Goal: Task Accomplishment & Management: Use online tool/utility

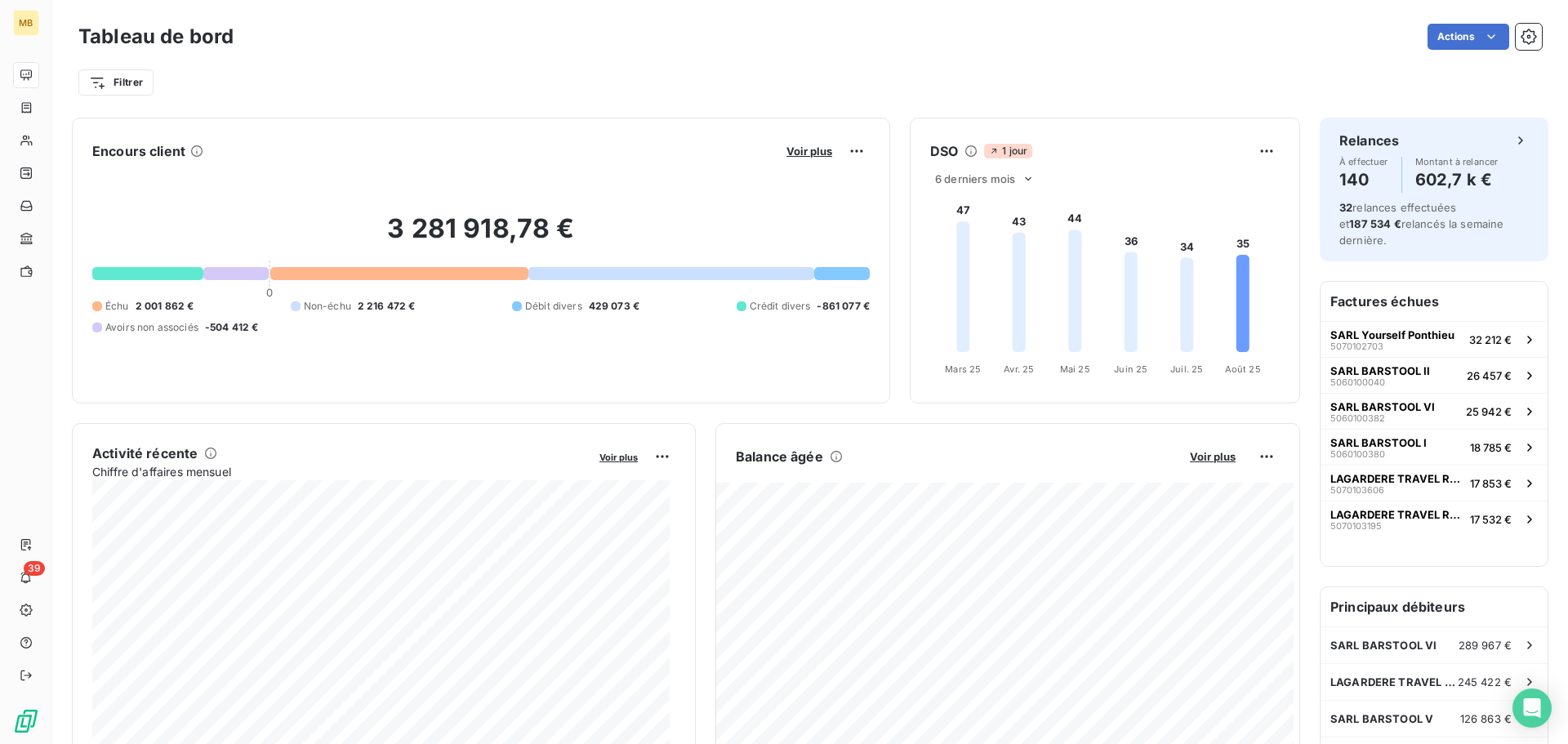
click at [706, 23] on div "Actions" at bounding box center [897, 37] width 1289 height 26
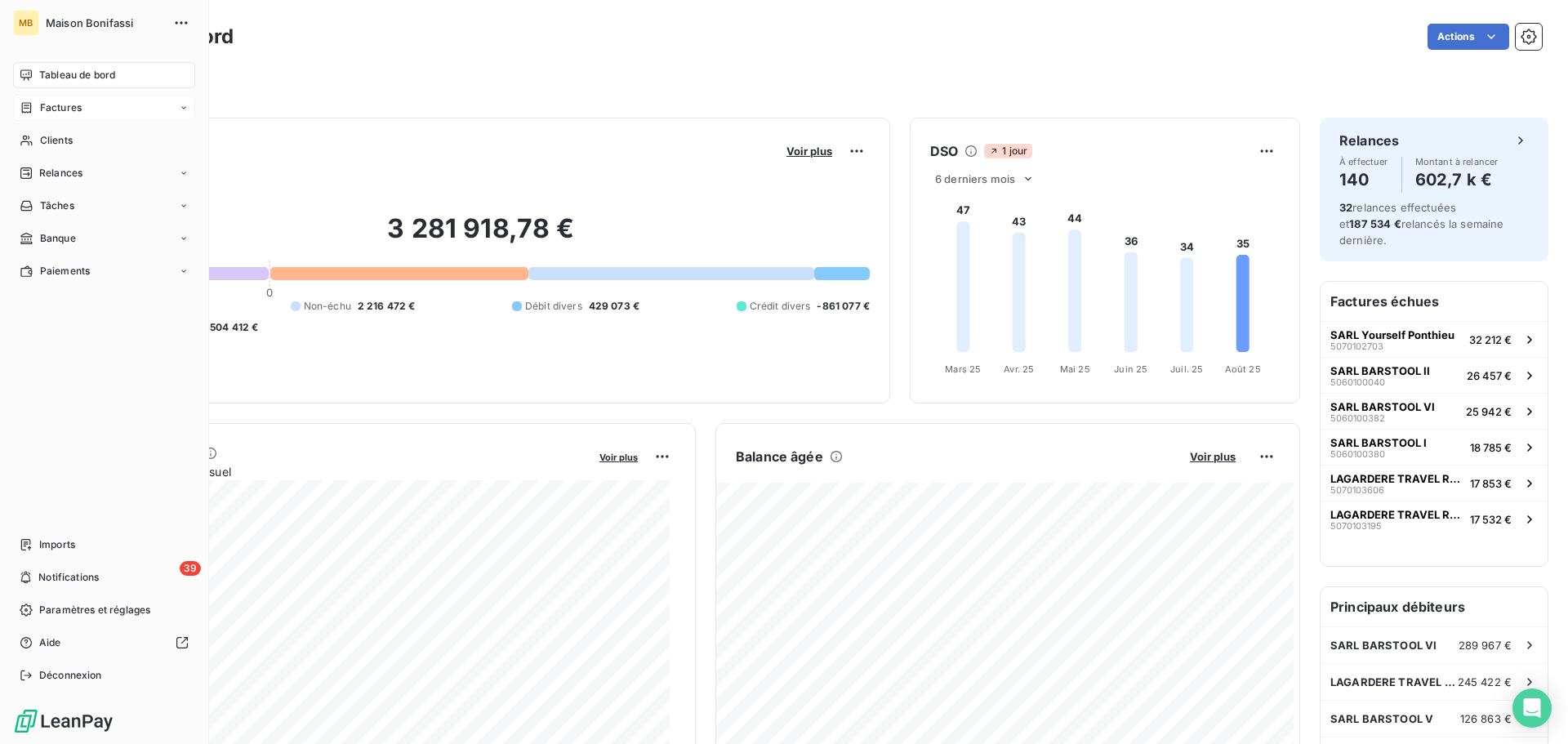
click at [56, 107] on span "Factures" at bounding box center [61, 108] width 41 height 15
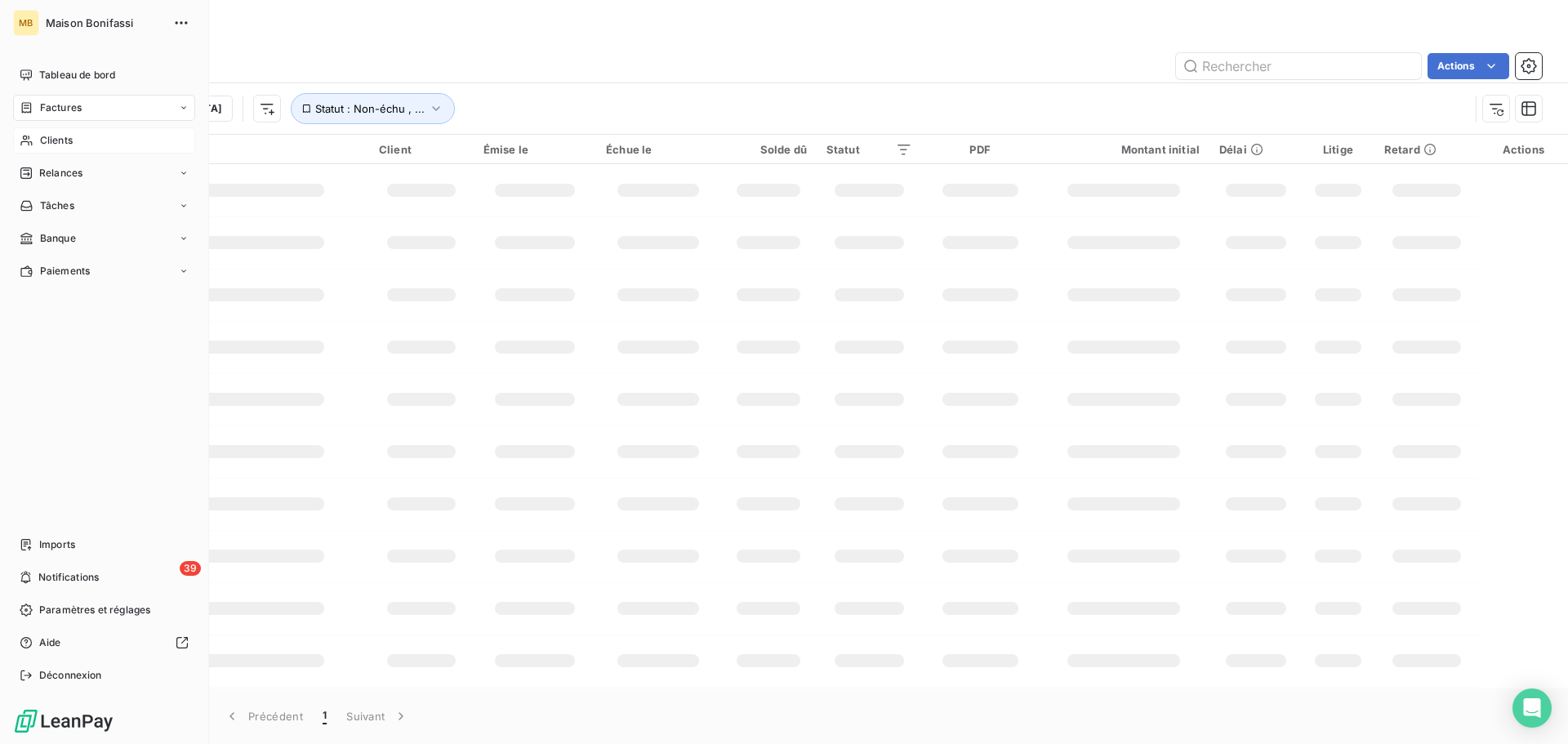
click at [52, 138] on span "Clients" at bounding box center [56, 141] width 33 height 15
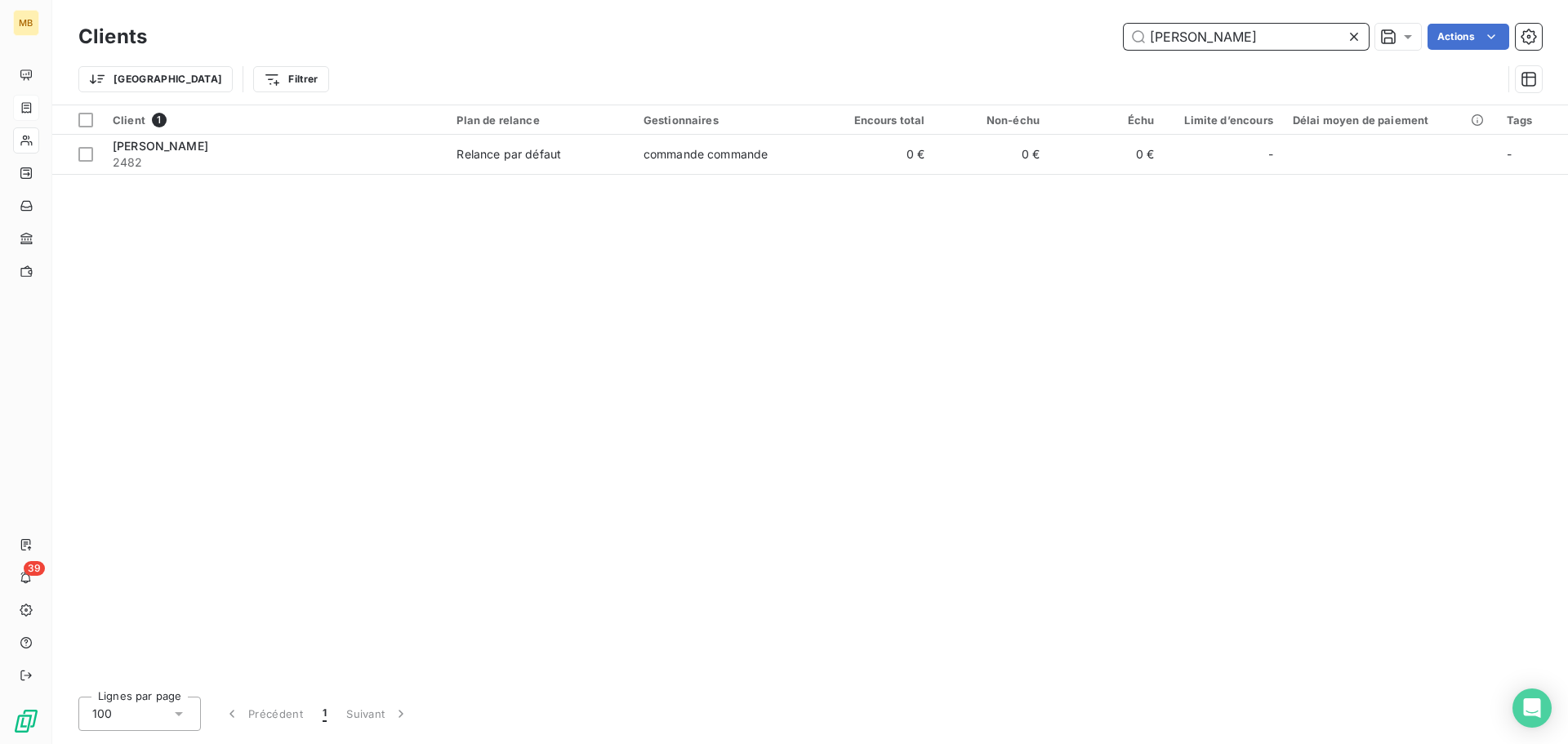
drag, startPoint x: 1217, startPoint y: 33, endPoint x: 1046, endPoint y: 41, distance: 171.2
click at [1060, 37] on div "MARIUS Actions" at bounding box center [854, 37] width 1375 height 26
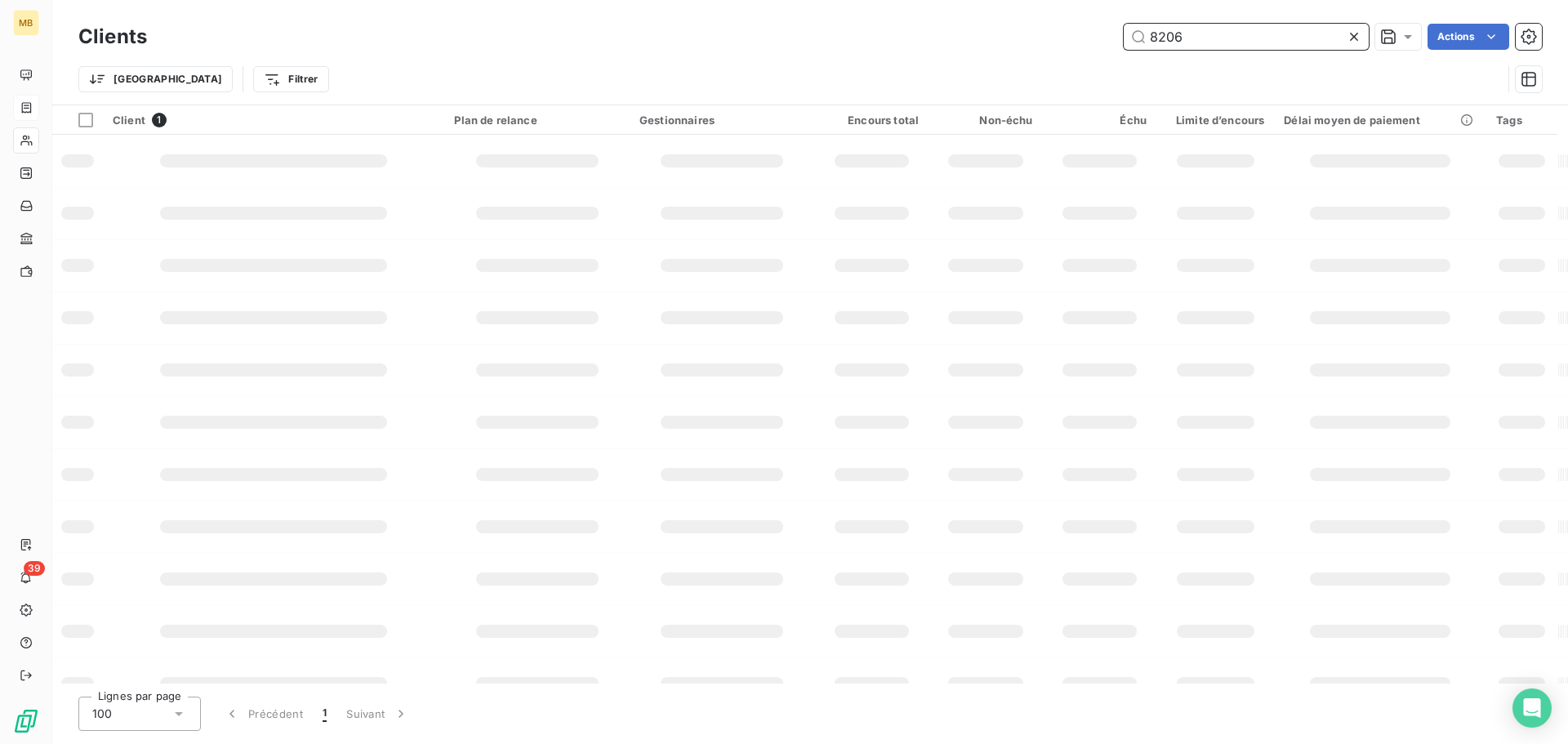
type input "8206"
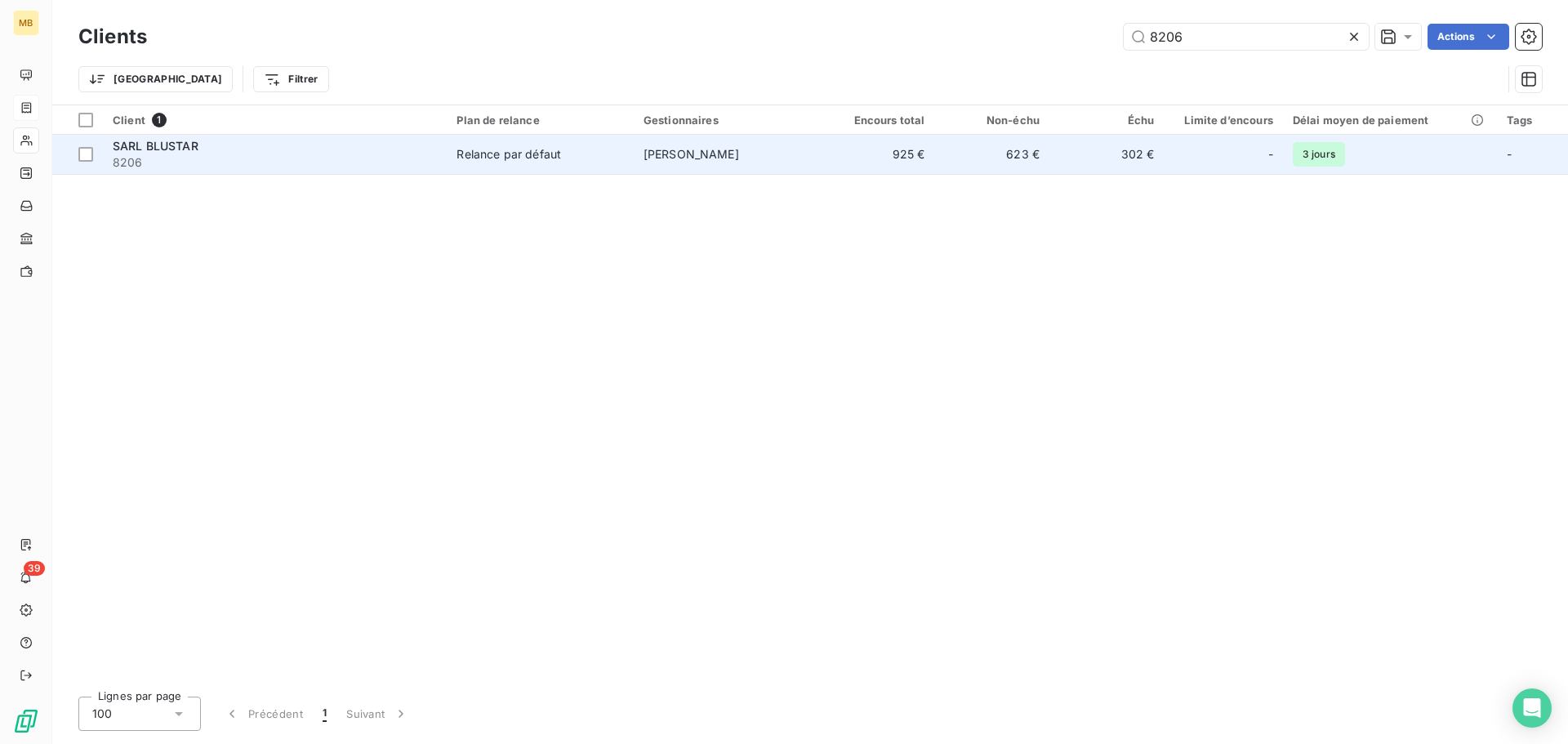
click at [487, 152] on div "Relance par défaut" at bounding box center [509, 154] width 105 height 16
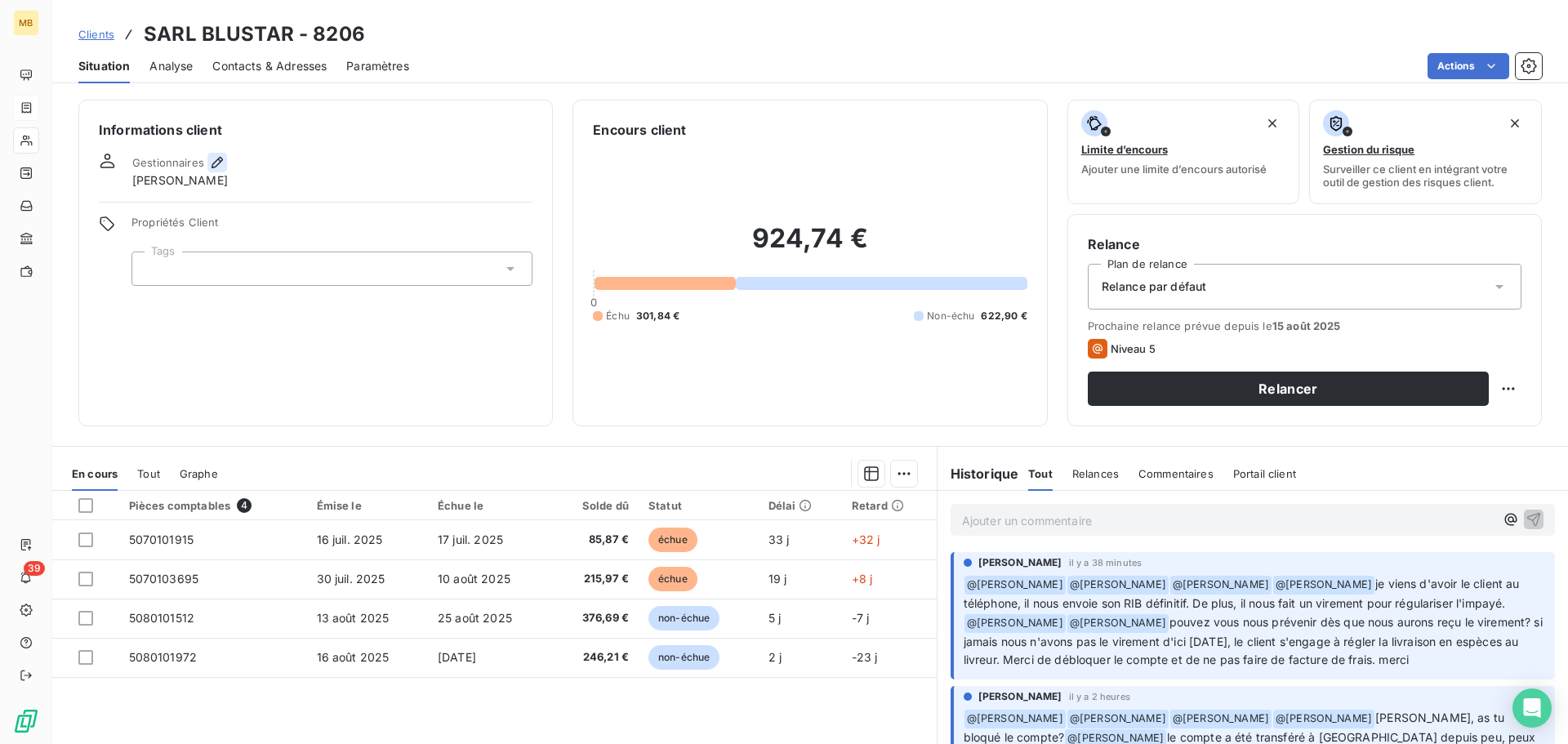
click at [217, 156] on icon "button" at bounding box center [217, 162] width 16 height 16
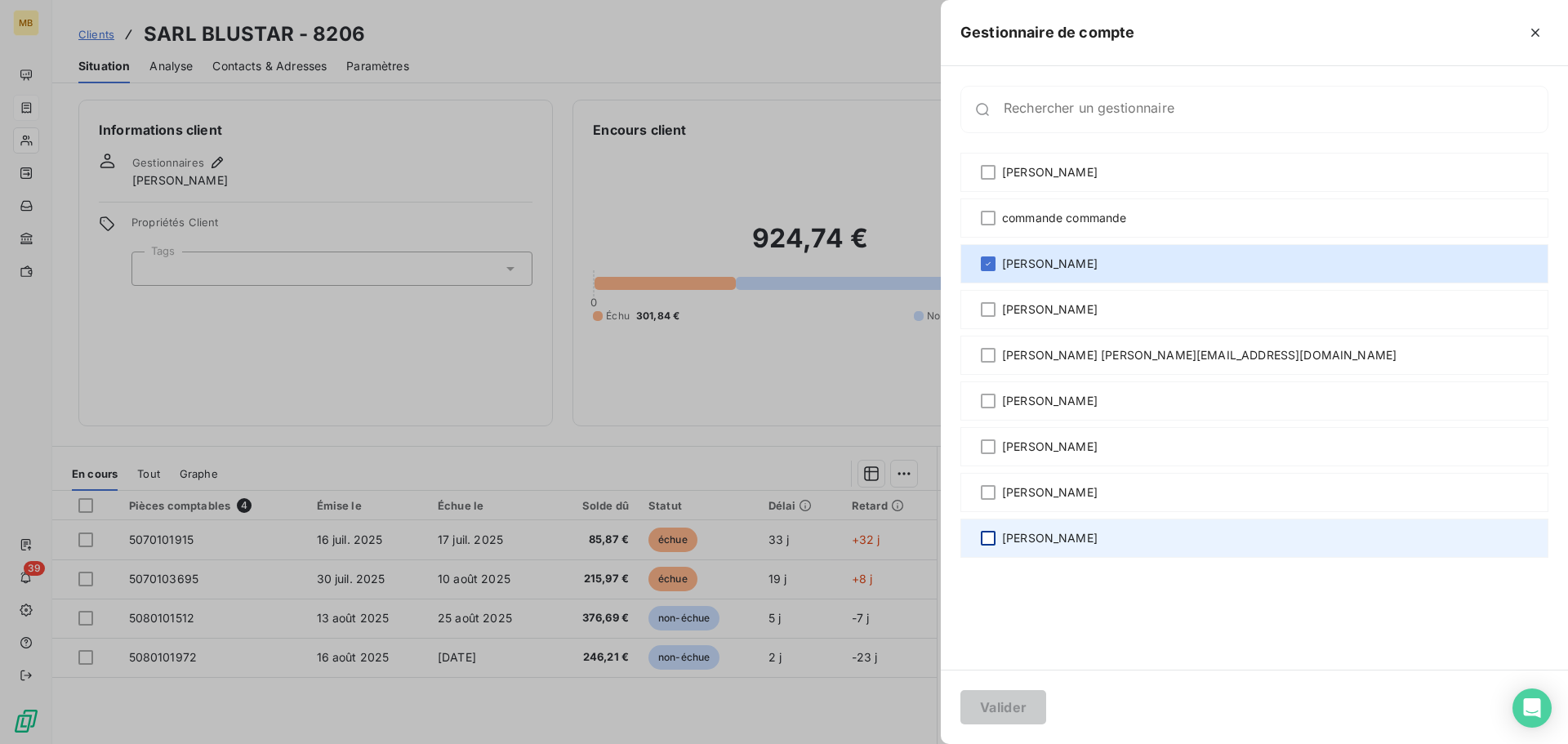
click at [992, 538] on div at bounding box center [988, 538] width 15 height 15
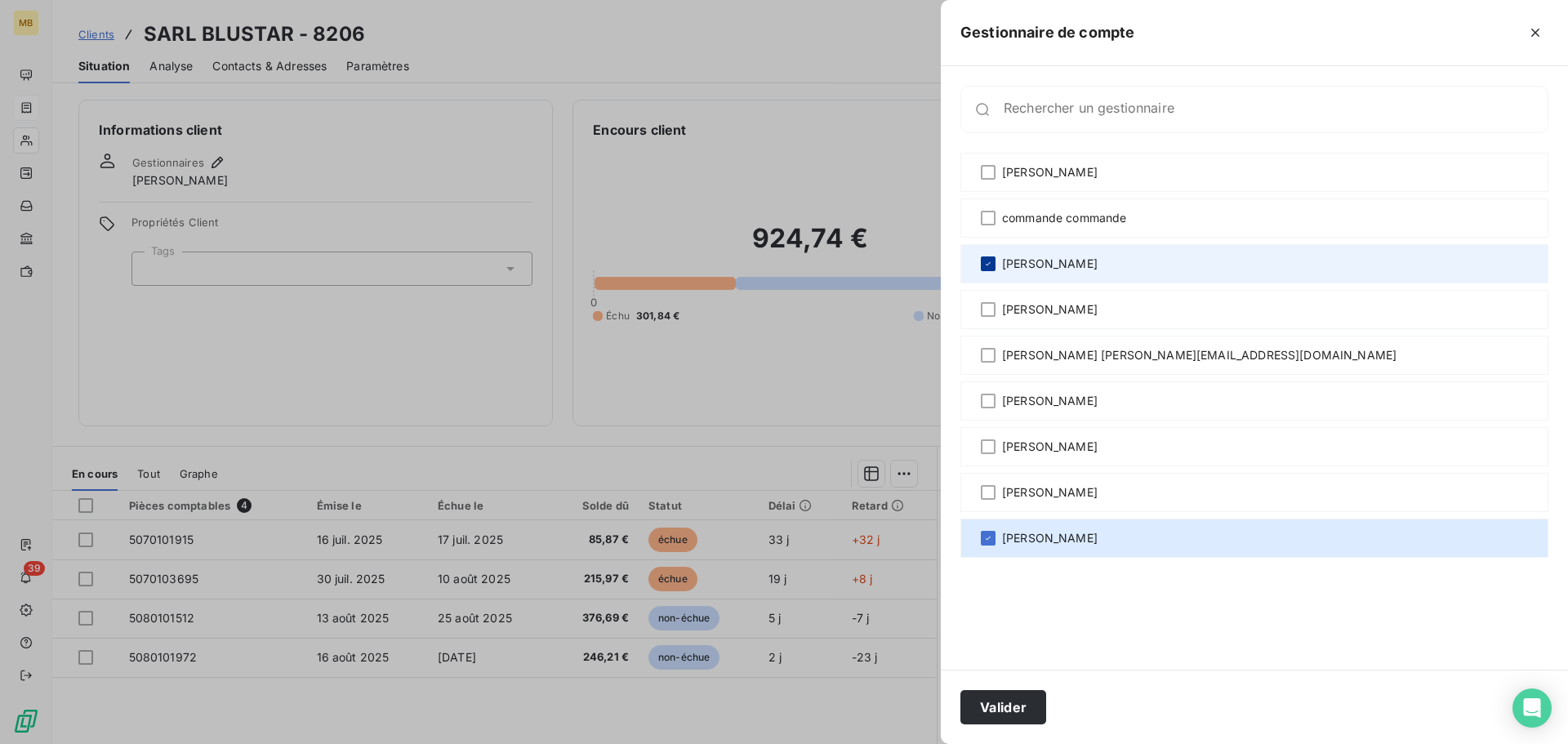
click at [988, 263] on icon at bounding box center [988, 263] width 5 height 3
click at [1023, 703] on button "Valider" at bounding box center [1003, 707] width 85 height 35
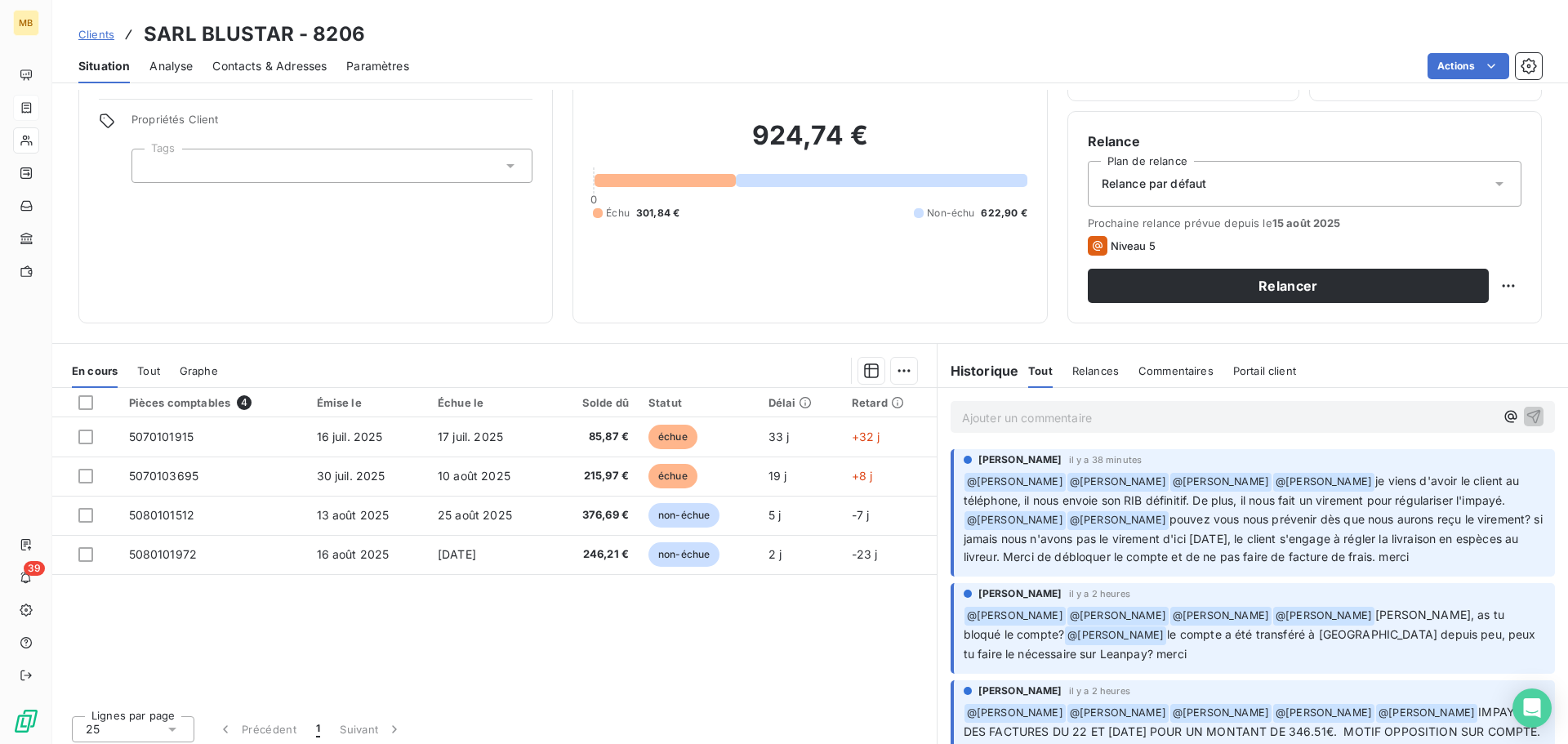
scroll to position [111, 0]
